Goal: Find specific page/section: Find specific page/section

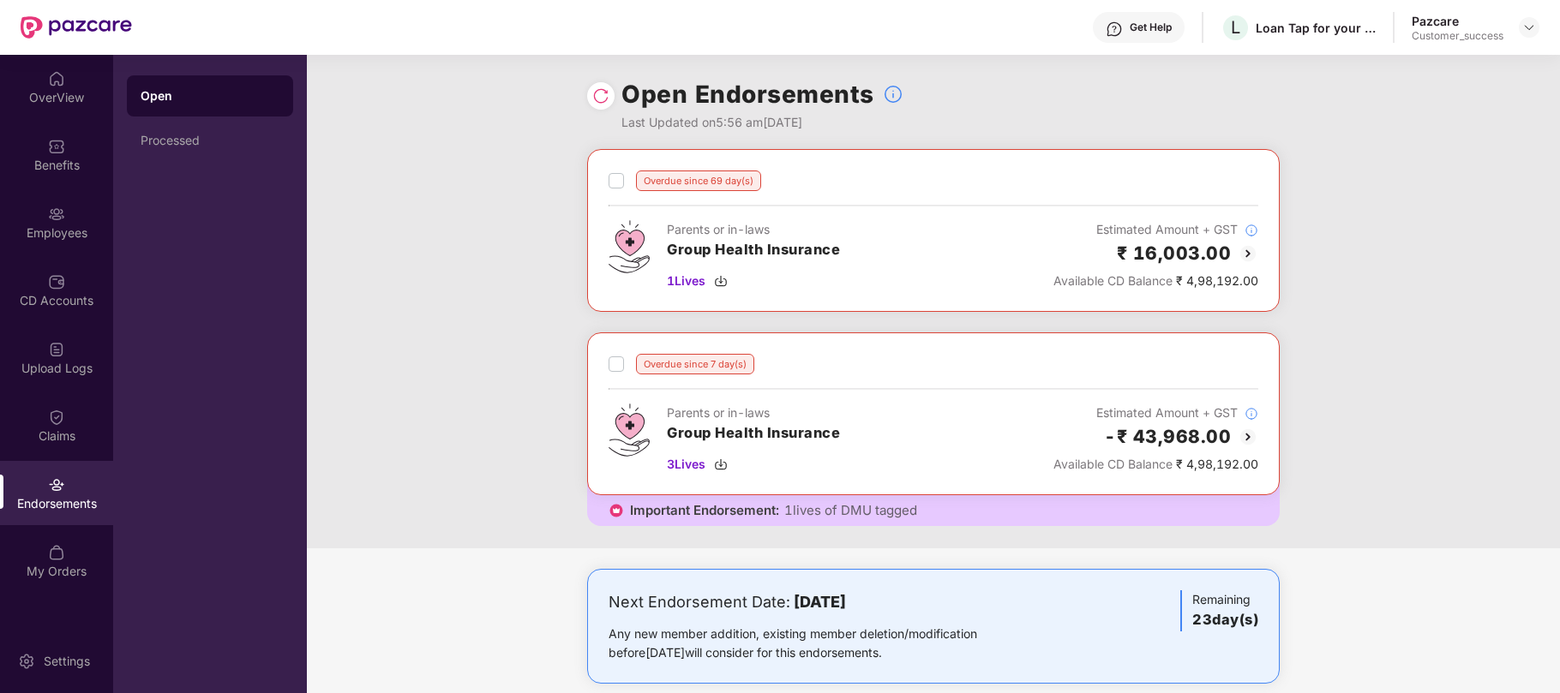
scroll to position [29, 0]
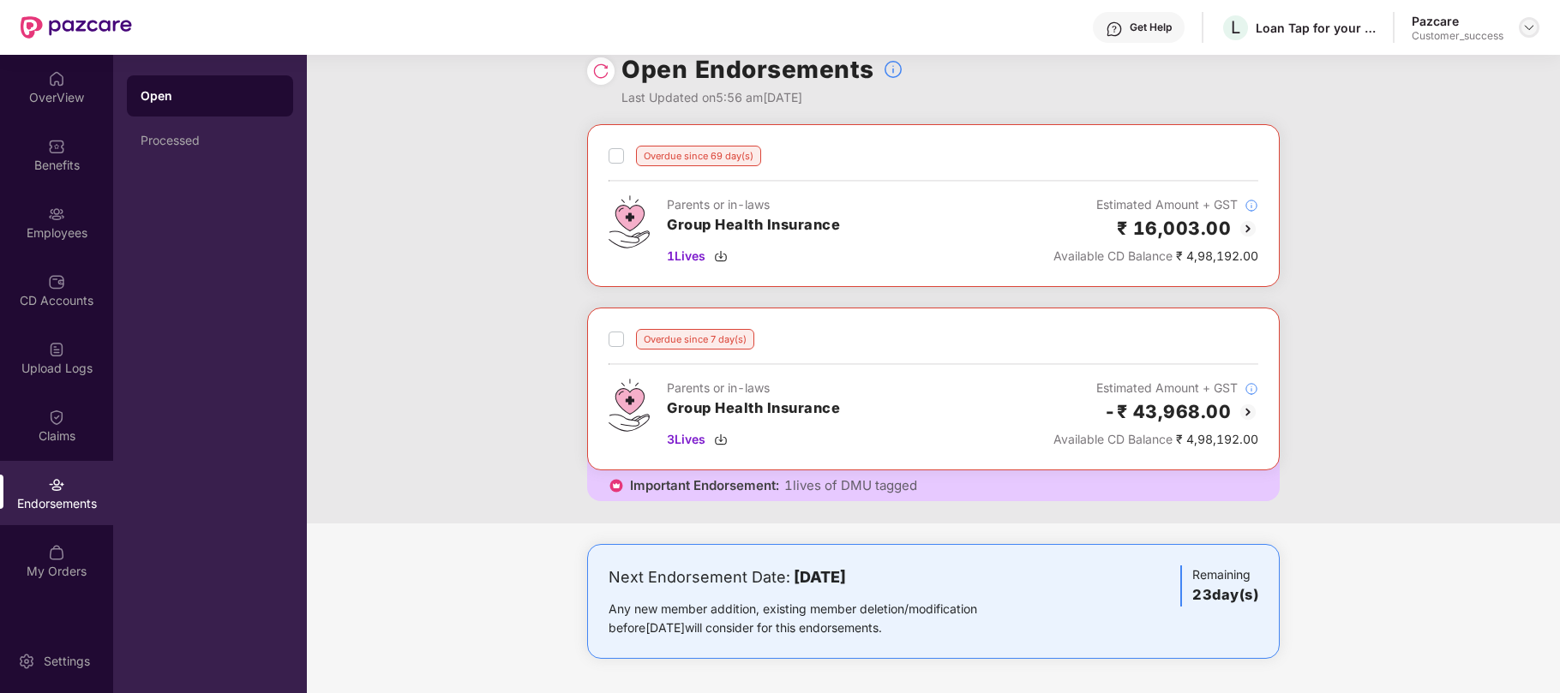
click at [1525, 28] on img at bounding box center [1529, 28] width 14 height 14
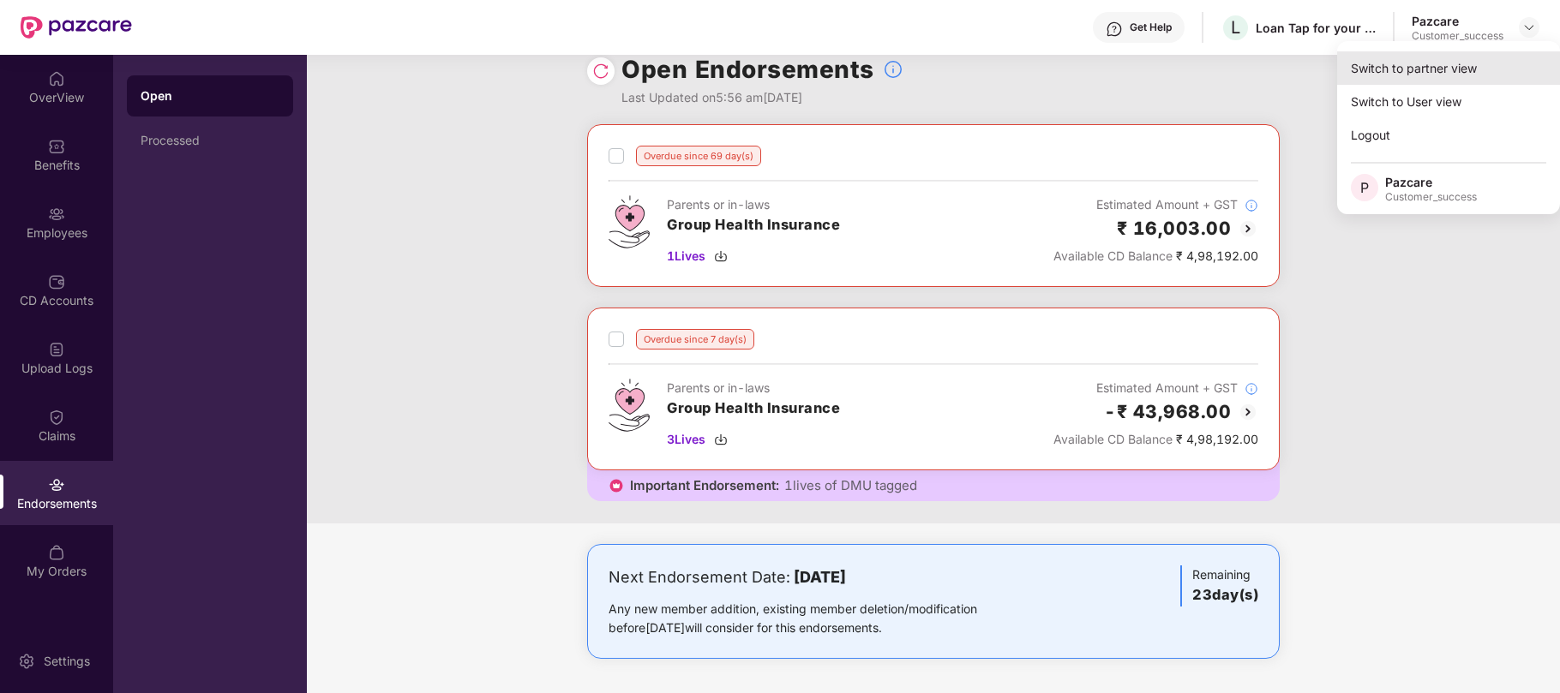
click at [1392, 80] on div "Switch to partner view" at bounding box center [1448, 67] width 223 height 33
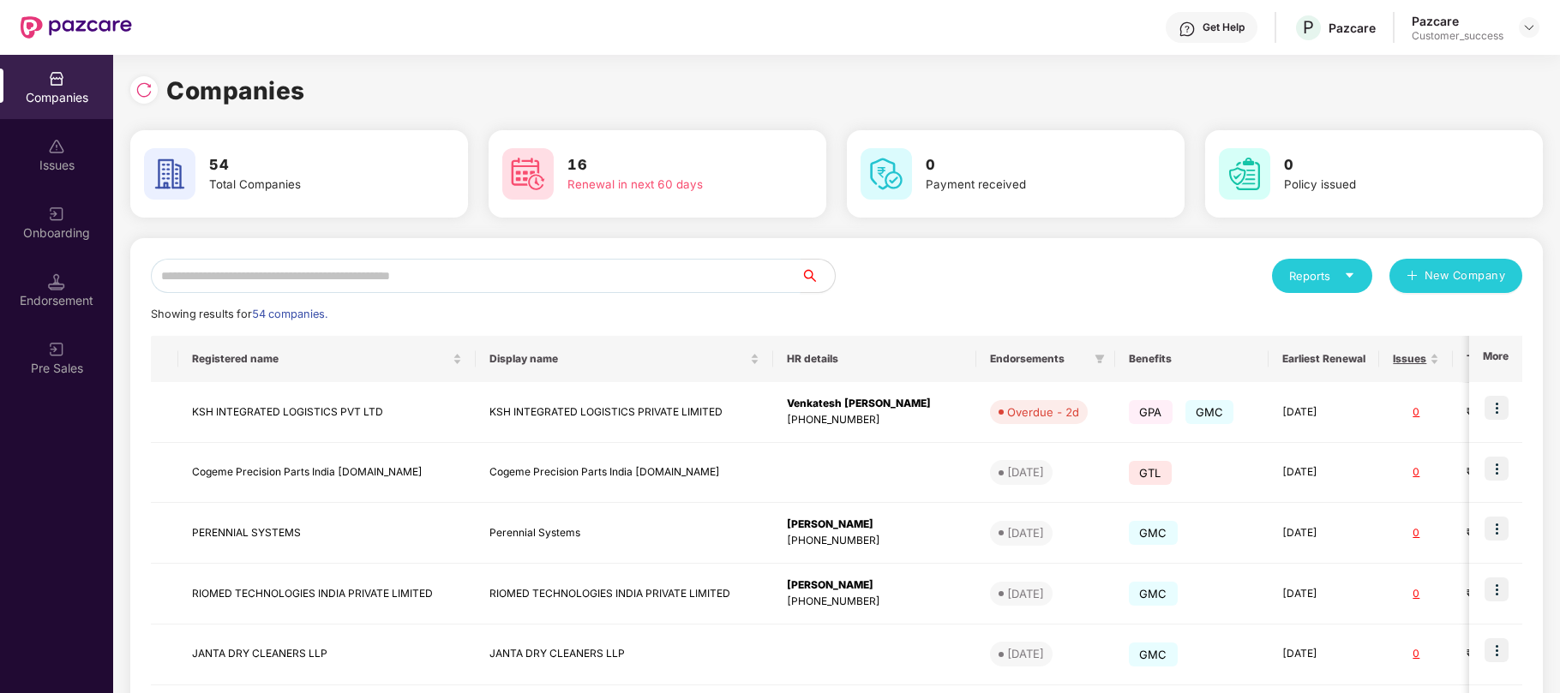
click at [199, 272] on input "text" at bounding box center [476, 276] width 650 height 34
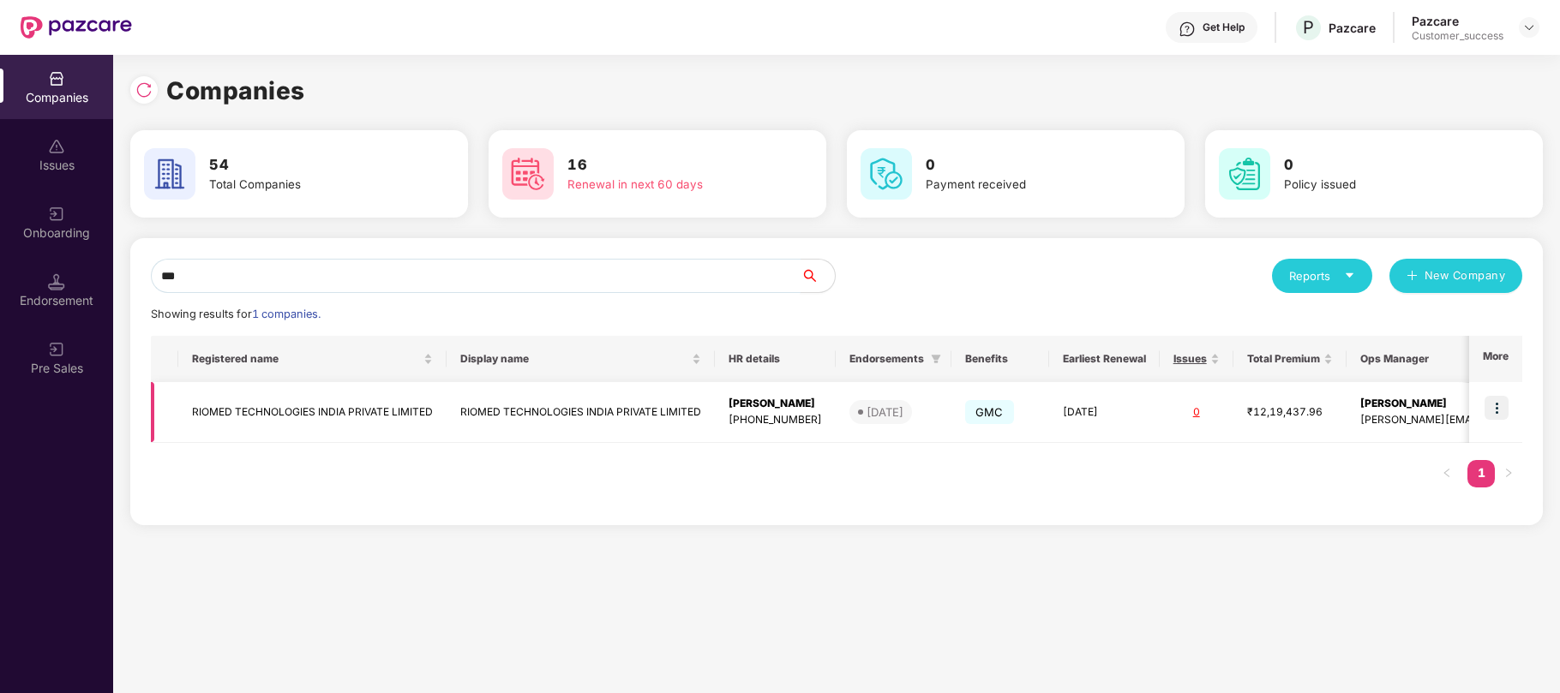
type input "***"
click at [1488, 403] on img at bounding box center [1496, 408] width 24 height 24
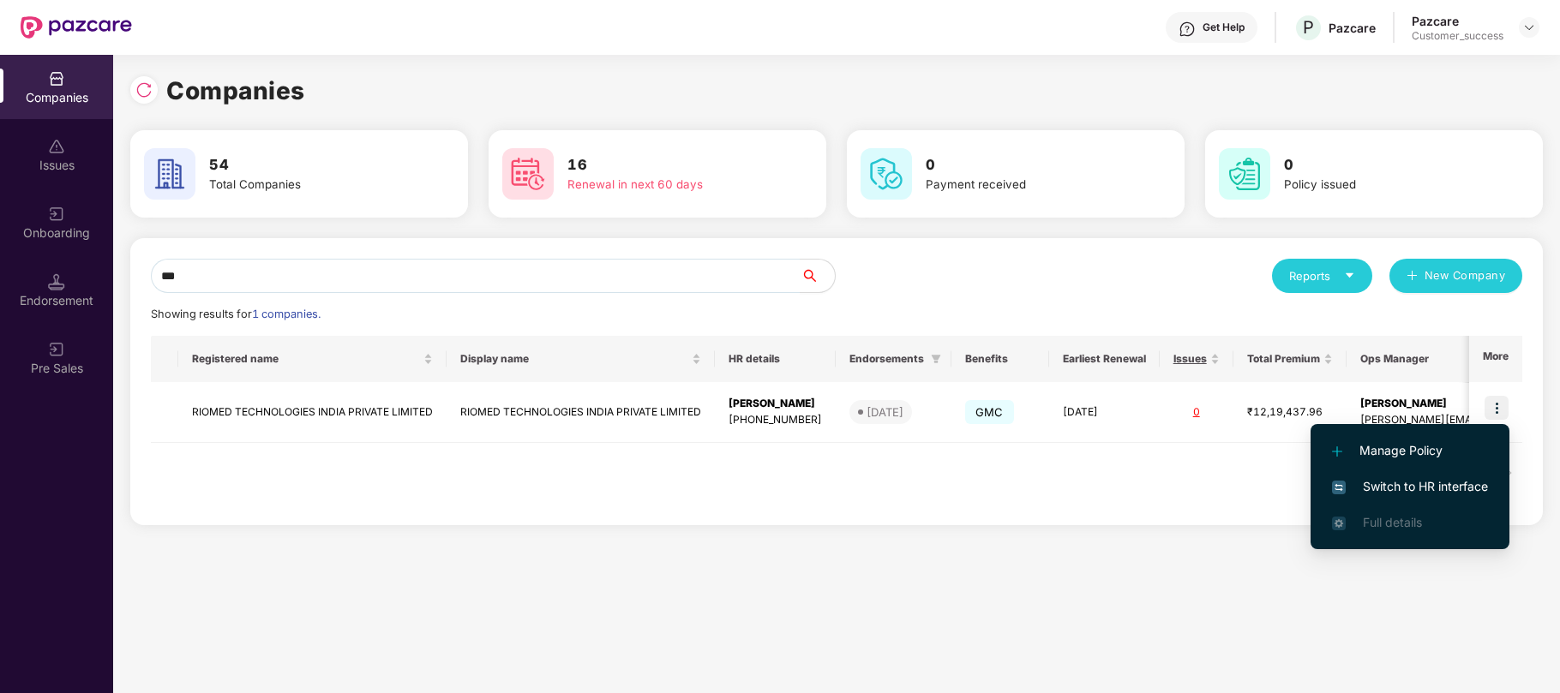
click at [1421, 494] on span "Switch to HR interface" at bounding box center [1410, 486] width 156 height 19
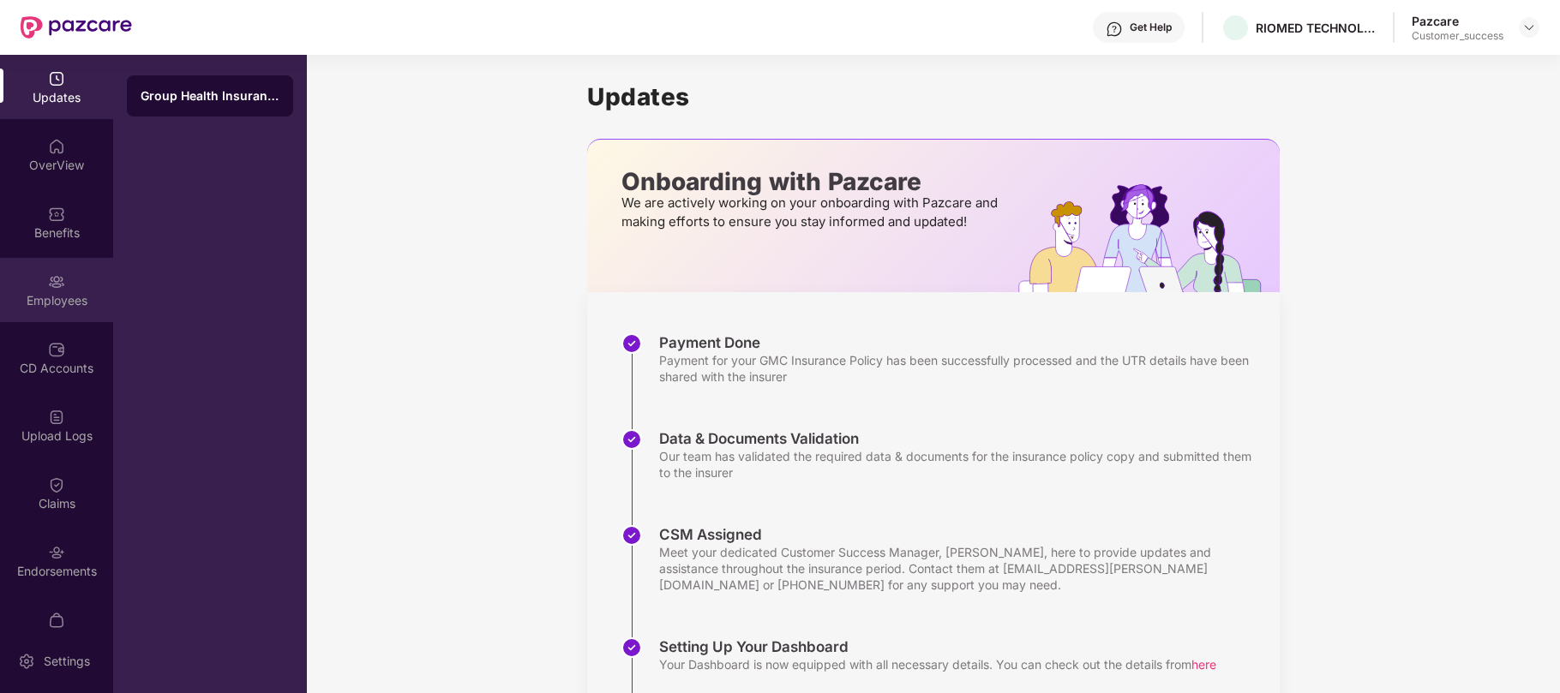
click at [65, 297] on div "Employees" at bounding box center [56, 300] width 113 height 17
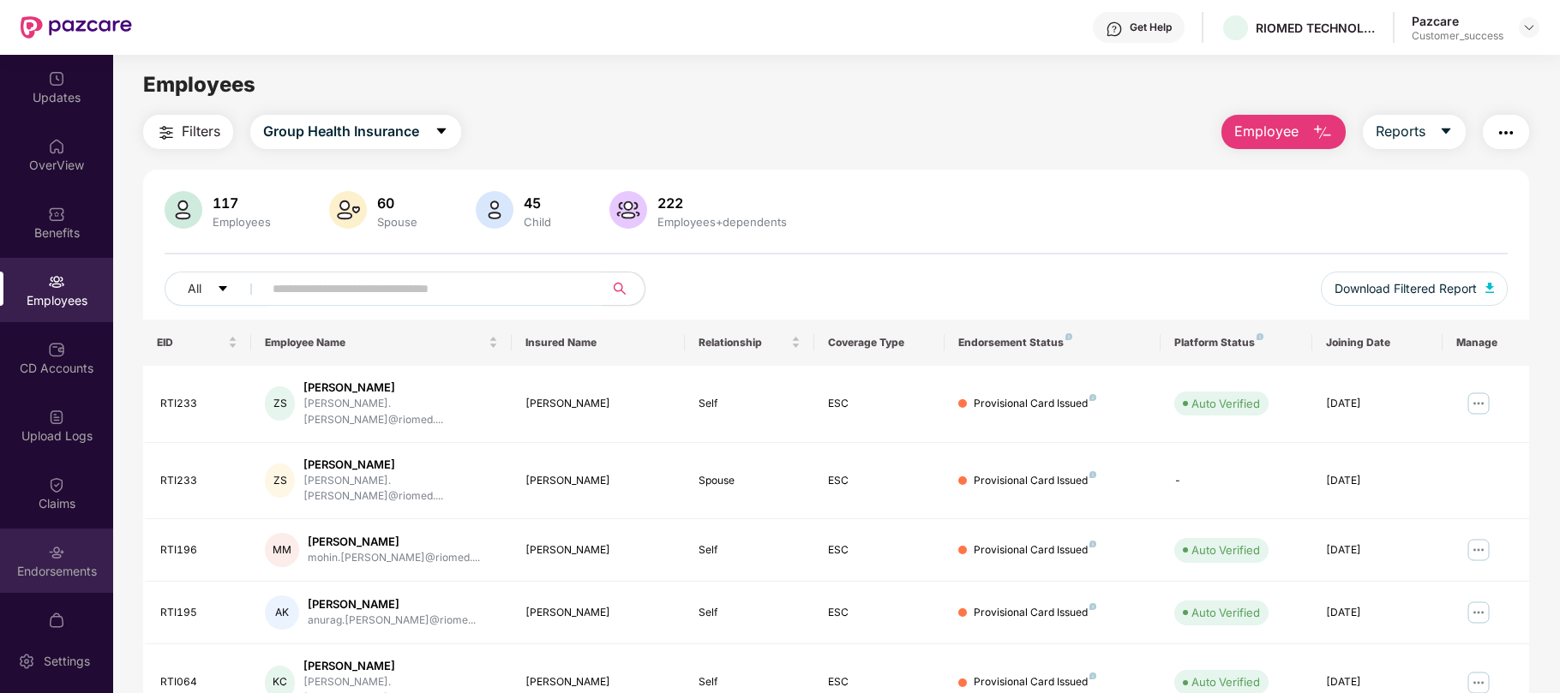
click at [53, 545] on img at bounding box center [56, 552] width 17 height 17
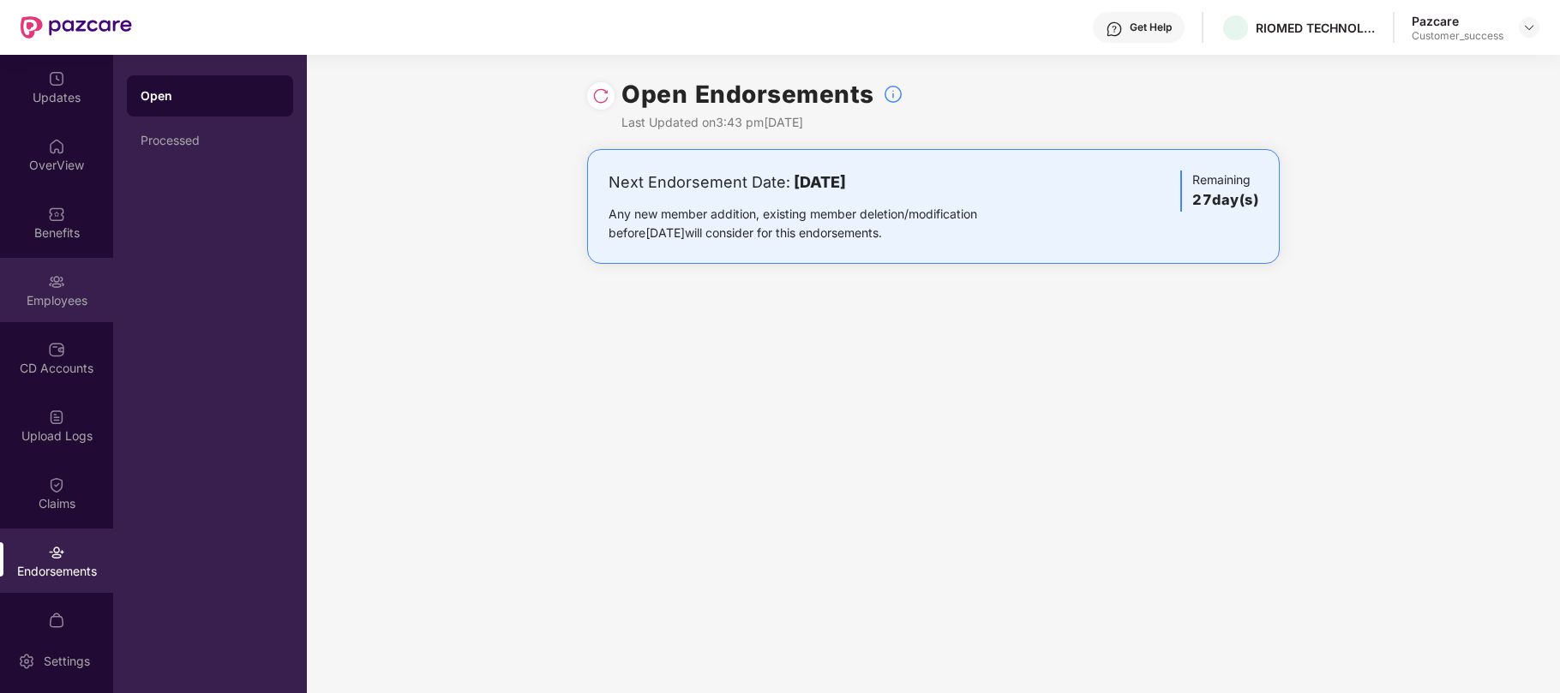
click at [52, 299] on div "Employees" at bounding box center [56, 300] width 113 height 17
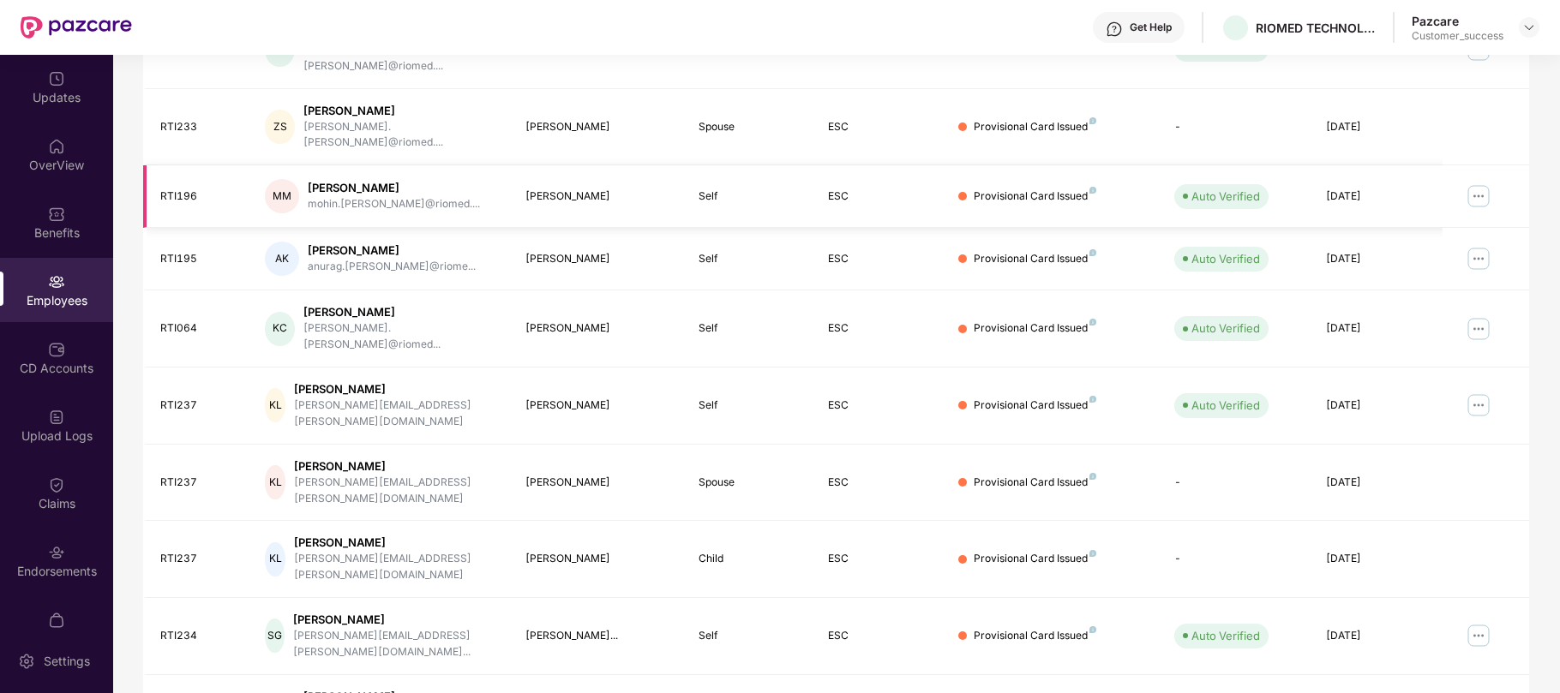
scroll to position [363, 0]
